Goal: Use online tool/utility

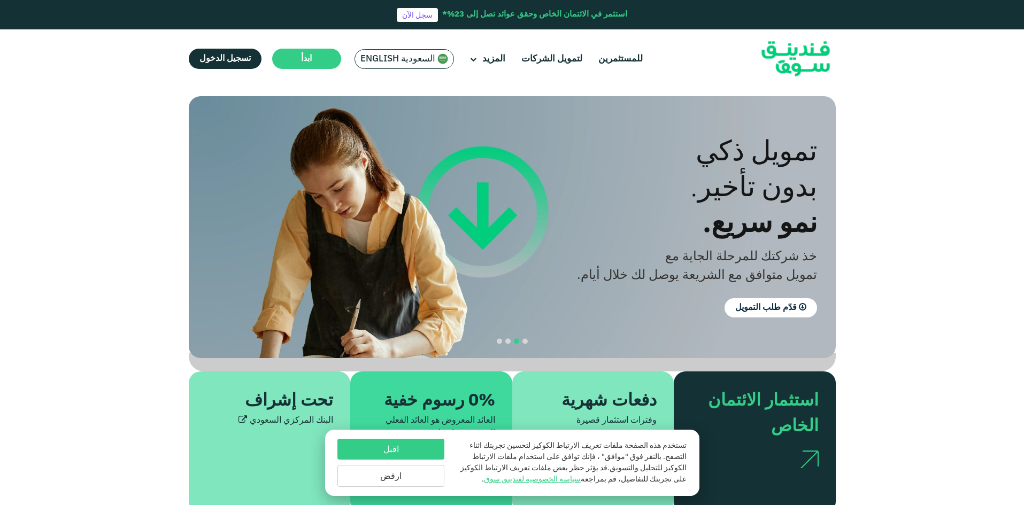
click at [390, 481] on button "ارفض" at bounding box center [390, 476] width 107 height 22
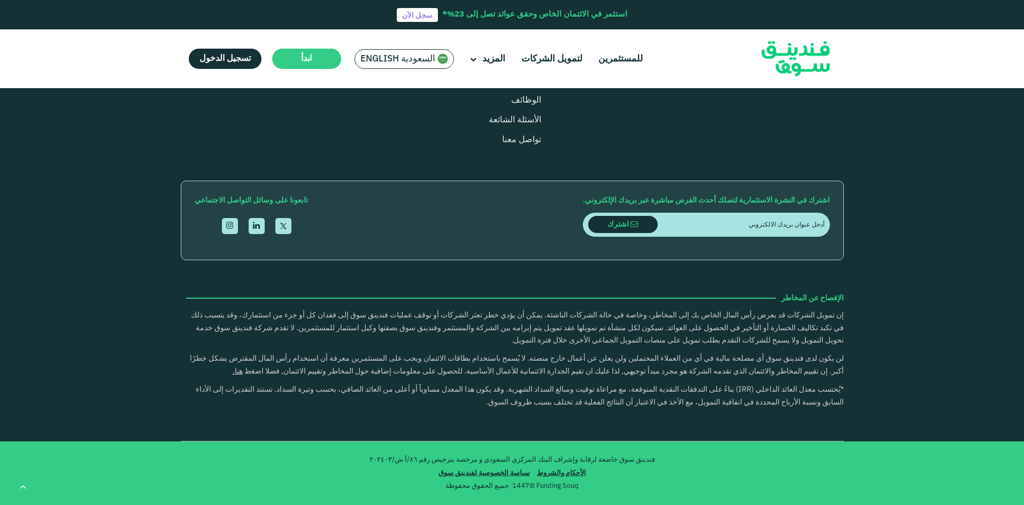
scroll to position [1832, 0]
drag, startPoint x: 480, startPoint y: 261, endPoint x: 620, endPoint y: 255, distance: 140.2
type tc-range-slider "5"
drag, startPoint x: 606, startPoint y: 260, endPoint x: 455, endPoint y: 258, distance: 151.3
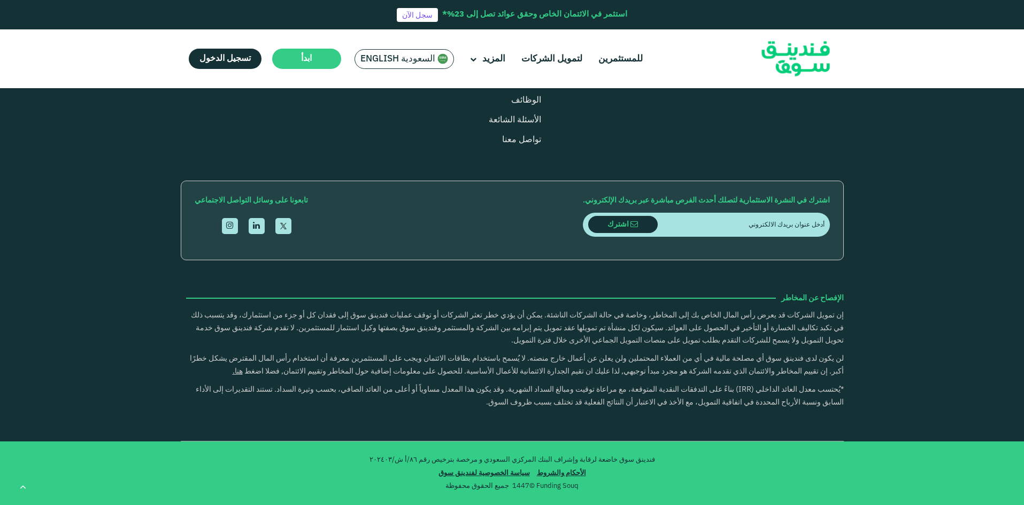
type tc-range-slider "1000000"
drag, startPoint x: 793, startPoint y: 254, endPoint x: 625, endPoint y: 249, distance: 168.5
type tc-range-slider "1"
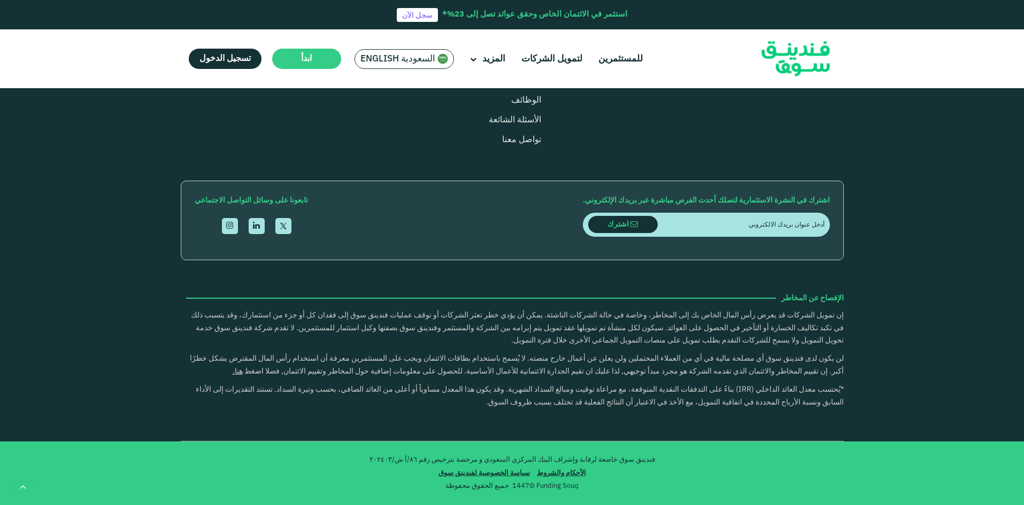
drag, startPoint x: 444, startPoint y: 258, endPoint x: 621, endPoint y: 249, distance: 176.7
type tc-range-slider "10000"
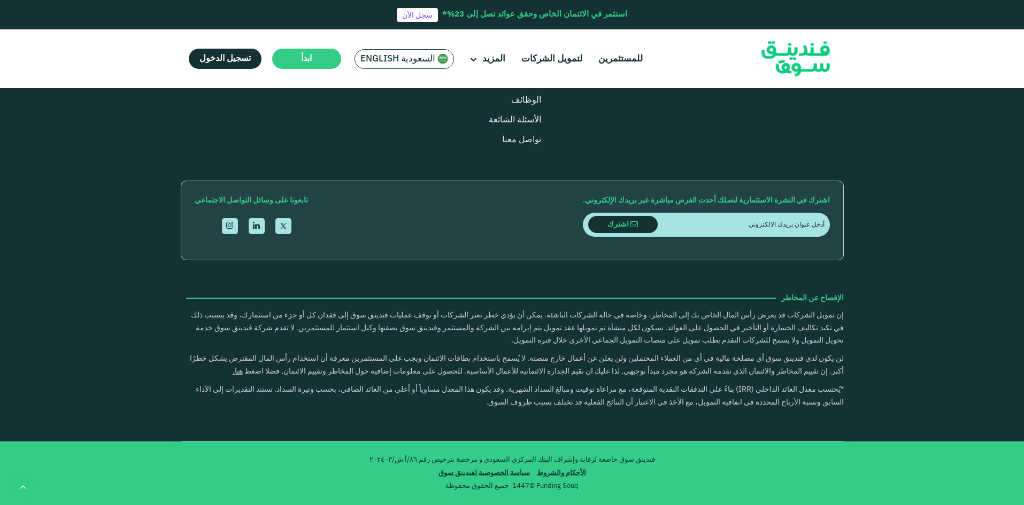
drag, startPoint x: 641, startPoint y: 249, endPoint x: 809, endPoint y: 259, distance: 168.2
drag, startPoint x: 668, startPoint y: 425, endPoint x: 655, endPoint y: 438, distance: 18.9
